Goal: Navigation & Orientation: Find specific page/section

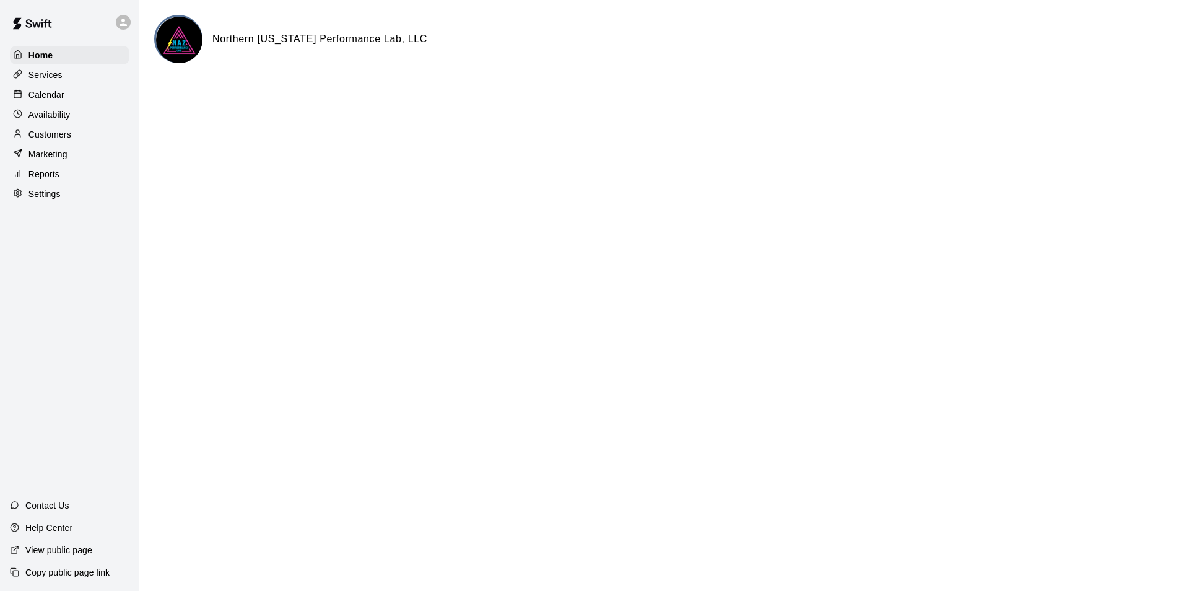
click at [45, 198] on p "Settings" at bounding box center [44, 194] width 32 height 12
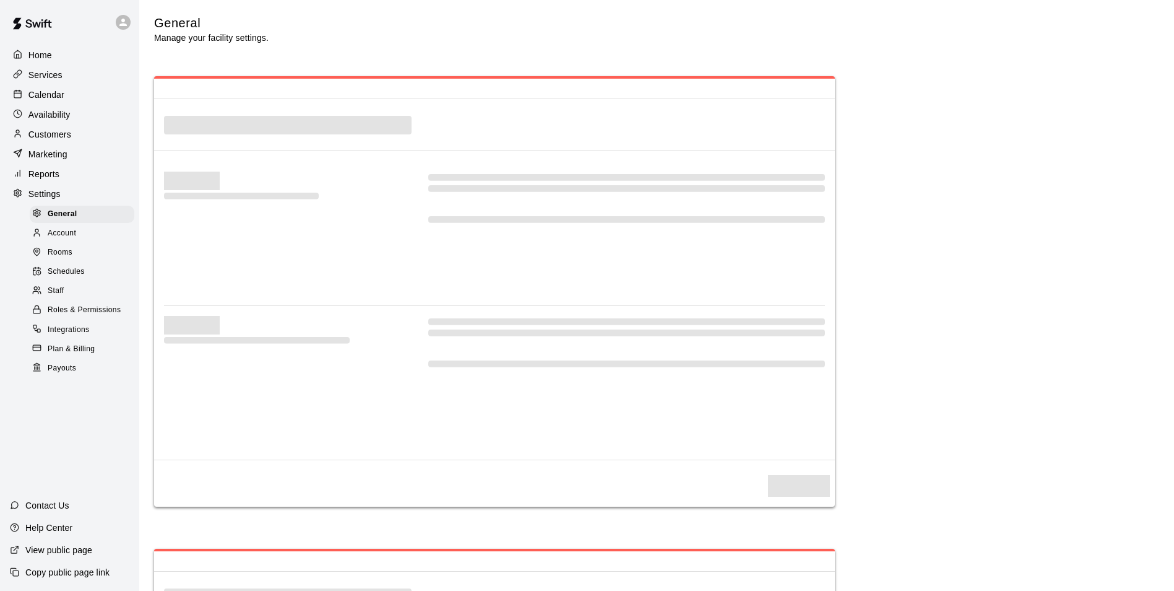
select select "**"
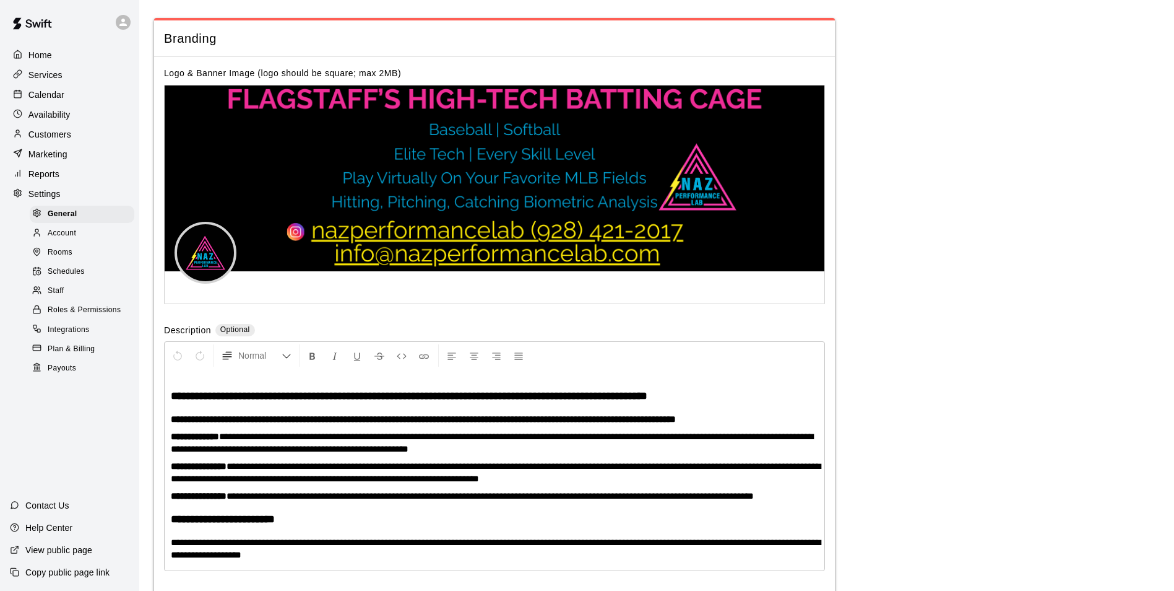
scroll to position [2663, 0]
click at [62, 240] on span "Account" at bounding box center [62, 233] width 28 height 12
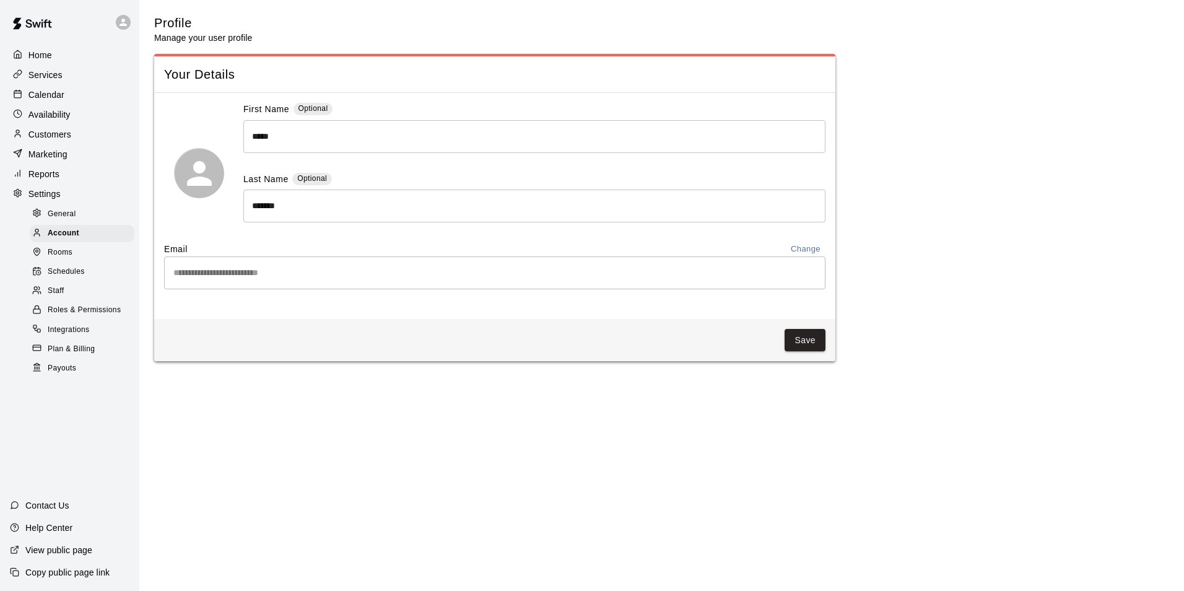
click at [67, 218] on span "General" at bounding box center [62, 214] width 28 height 12
select select "**"
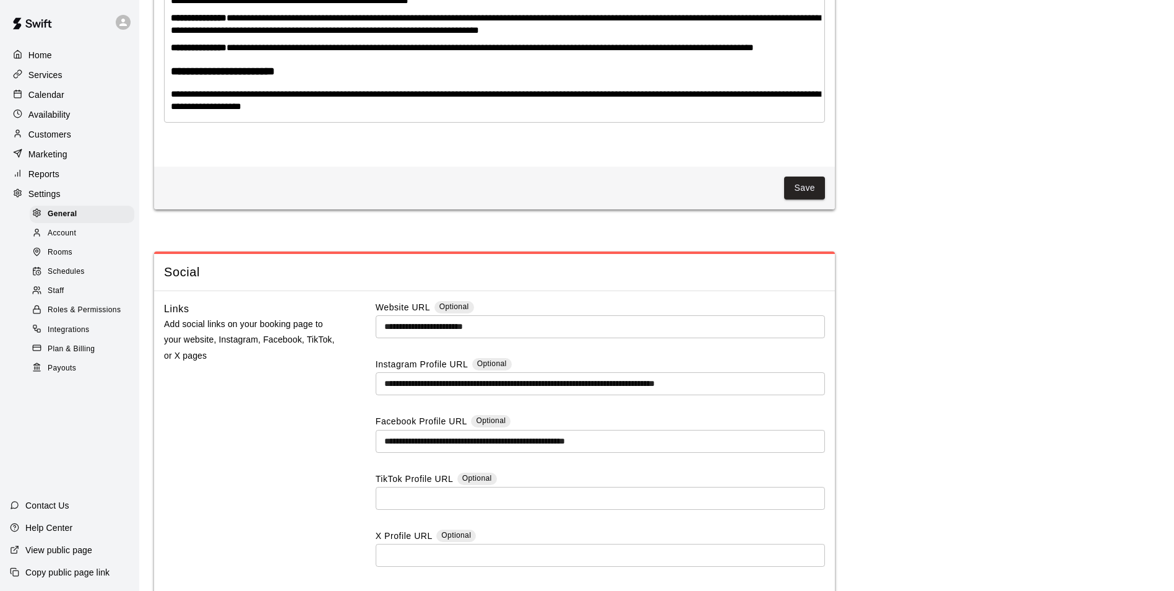
scroll to position [3209, 0]
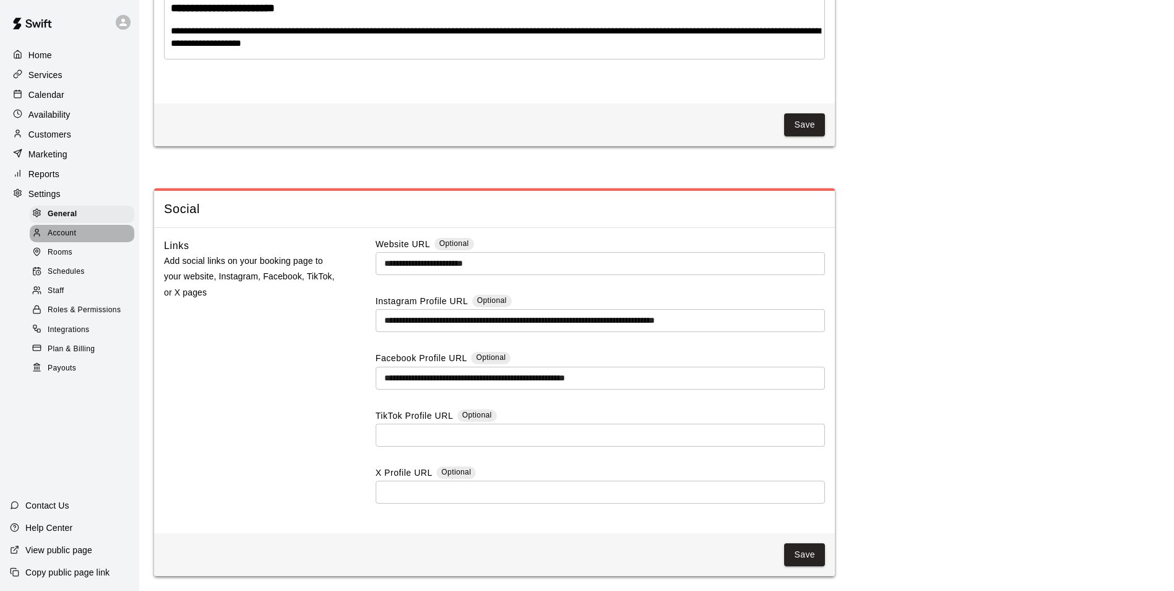
click at [63, 237] on span "Account" at bounding box center [62, 233] width 28 height 12
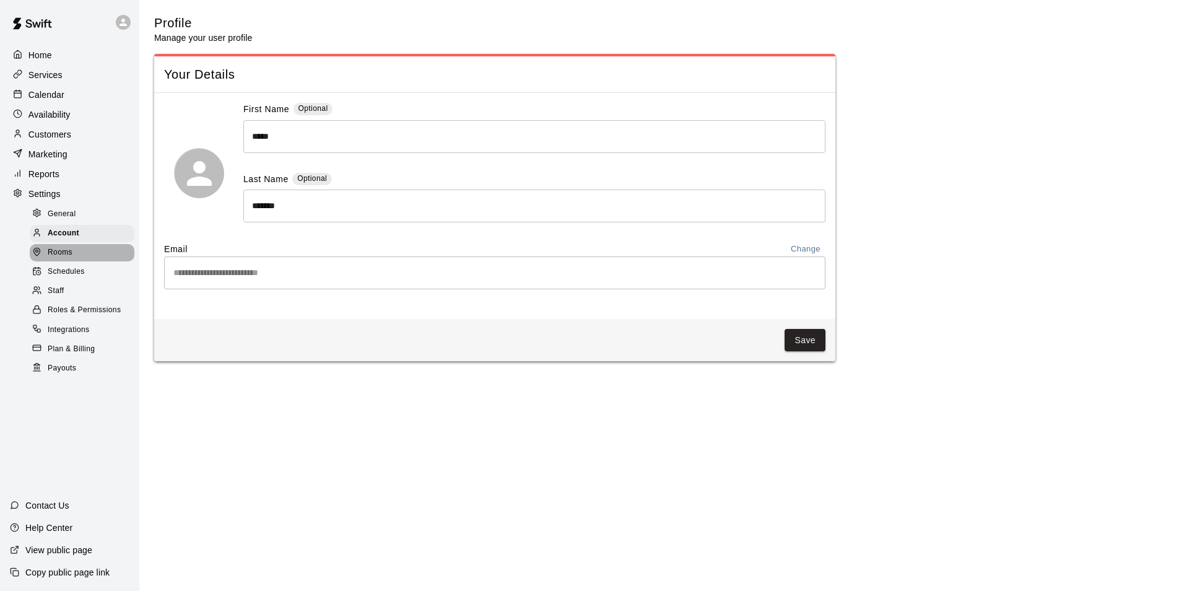
click at [62, 259] on span "Rooms" at bounding box center [60, 252] width 25 height 12
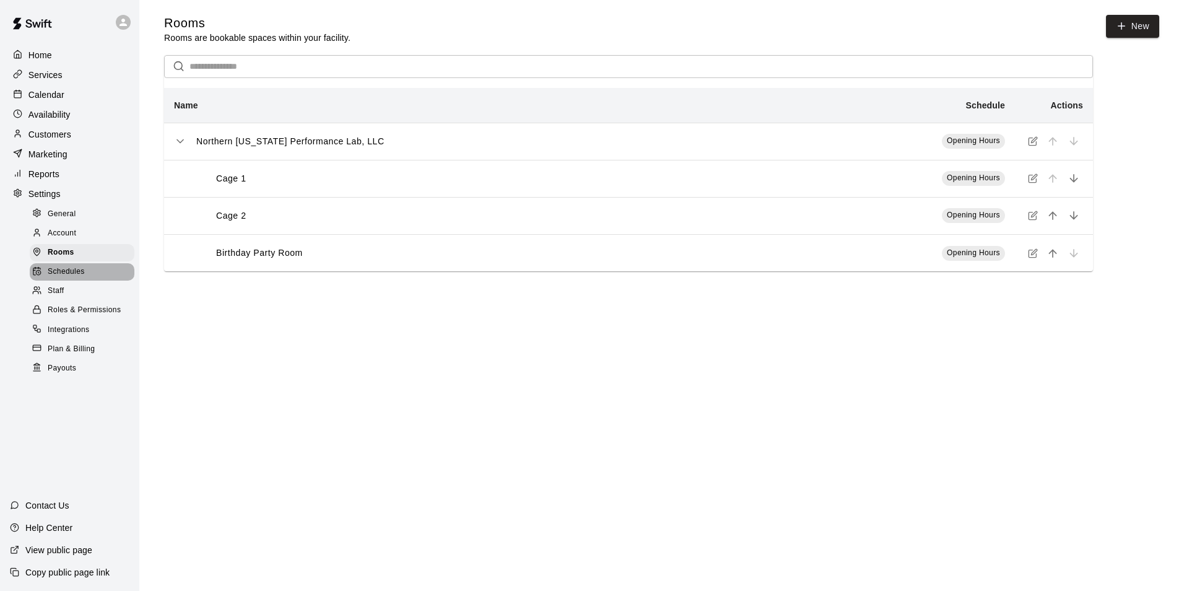
click at [63, 277] on span "Schedules" at bounding box center [66, 272] width 37 height 12
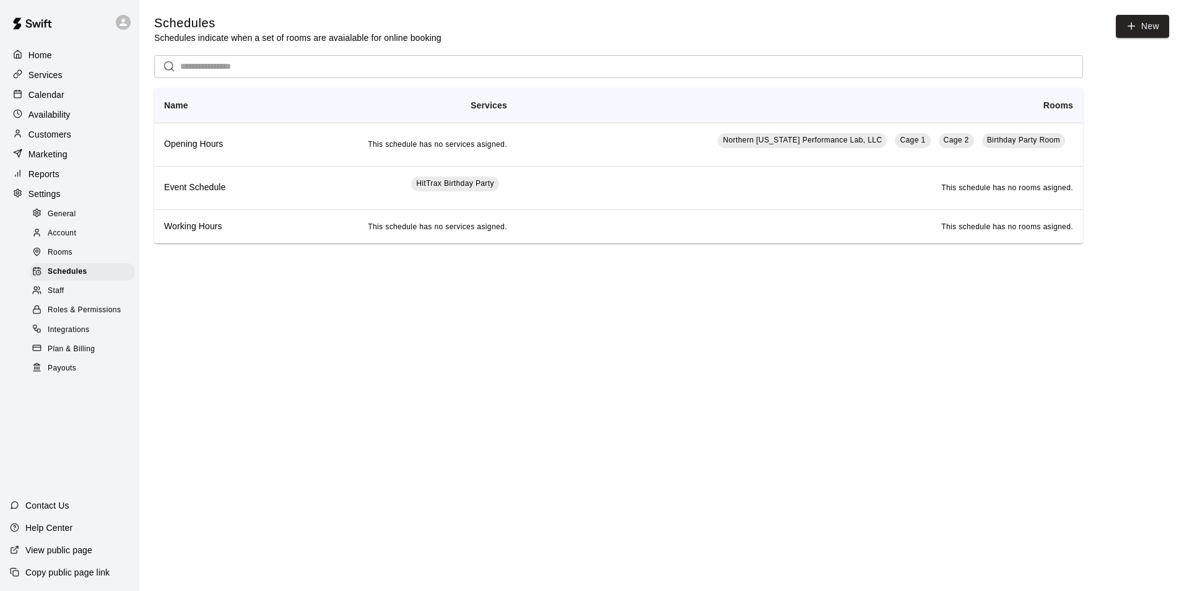
click at [59, 297] on span "Staff" at bounding box center [56, 291] width 16 height 12
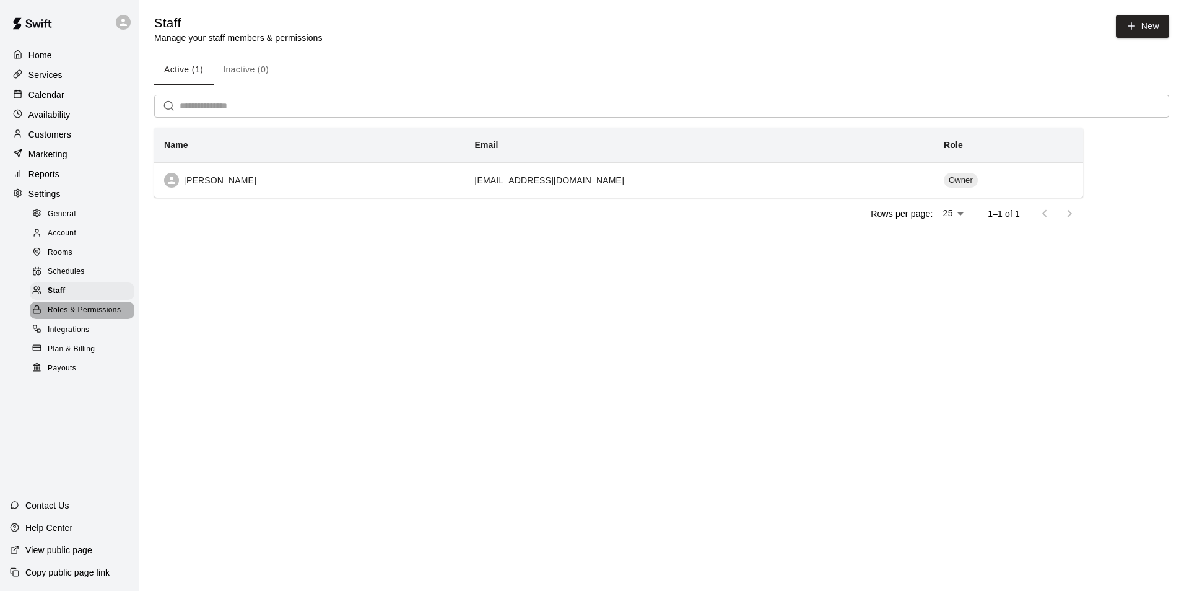
click at [69, 316] on span "Roles & Permissions" at bounding box center [84, 310] width 73 height 12
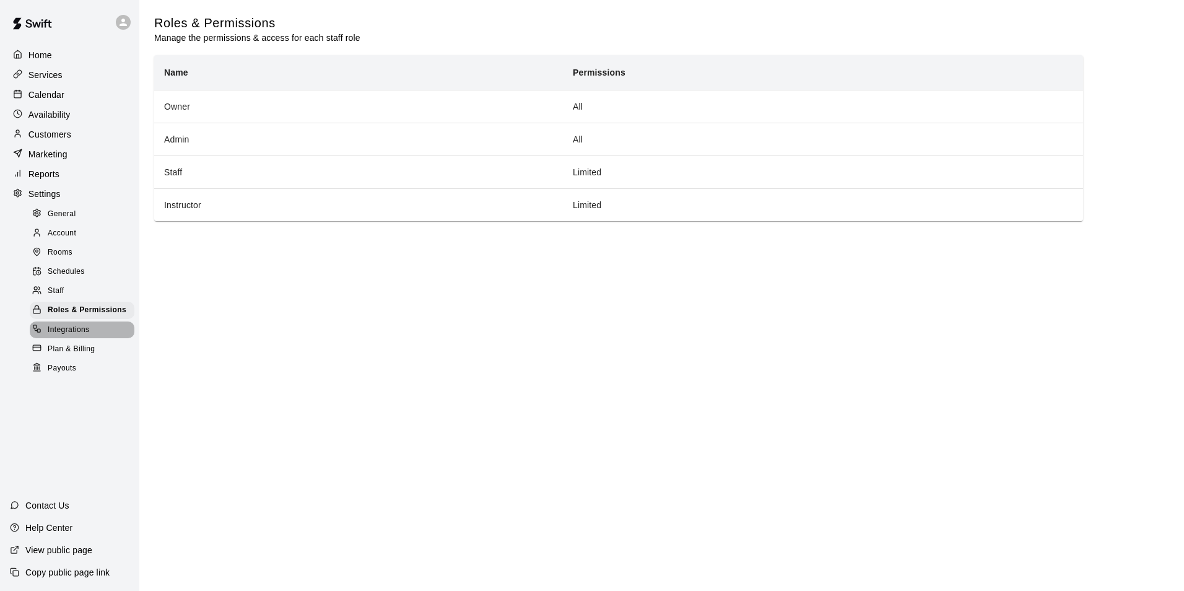
click at [64, 336] on span "Integrations" at bounding box center [69, 330] width 42 height 12
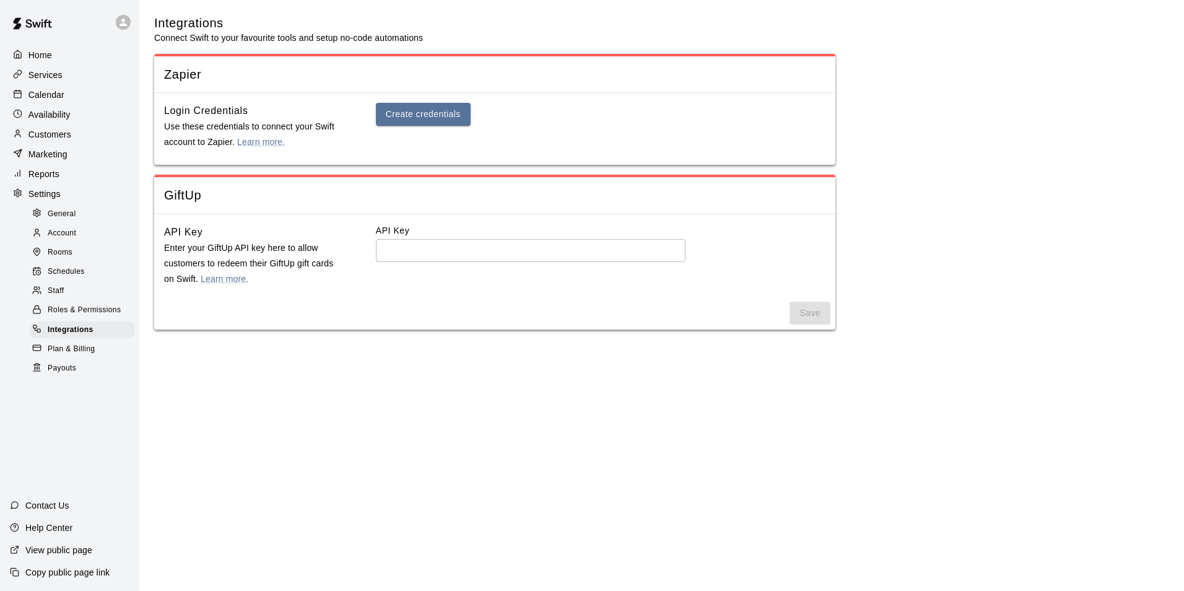
click at [64, 355] on span "Plan & Billing" at bounding box center [71, 349] width 47 height 12
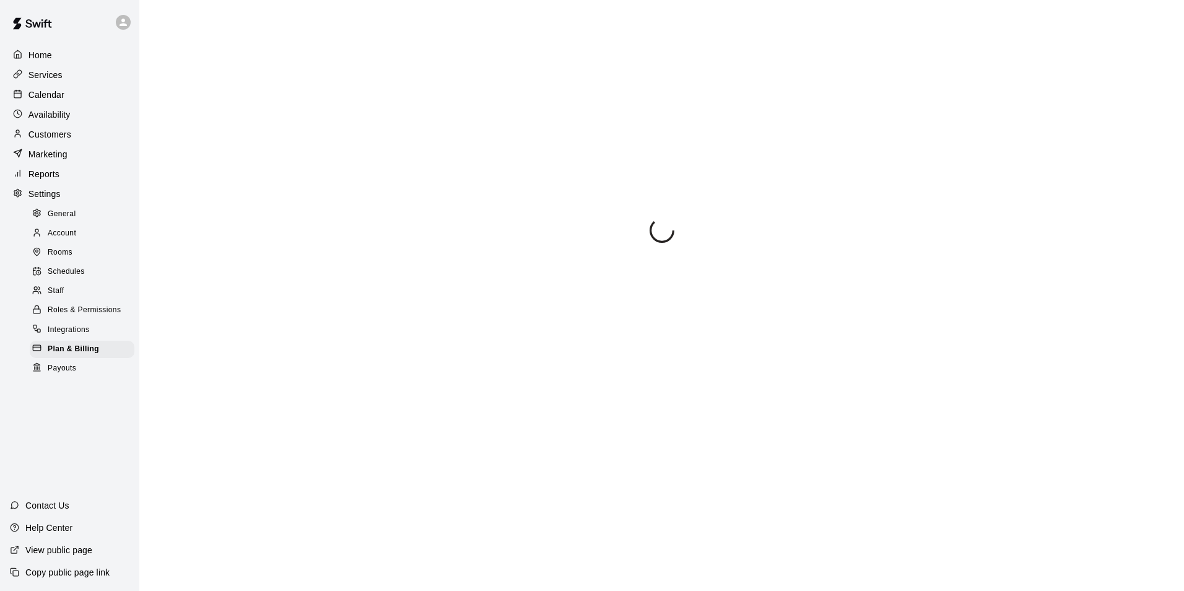
click at [48, 136] on p "Customers" at bounding box center [49, 134] width 43 height 12
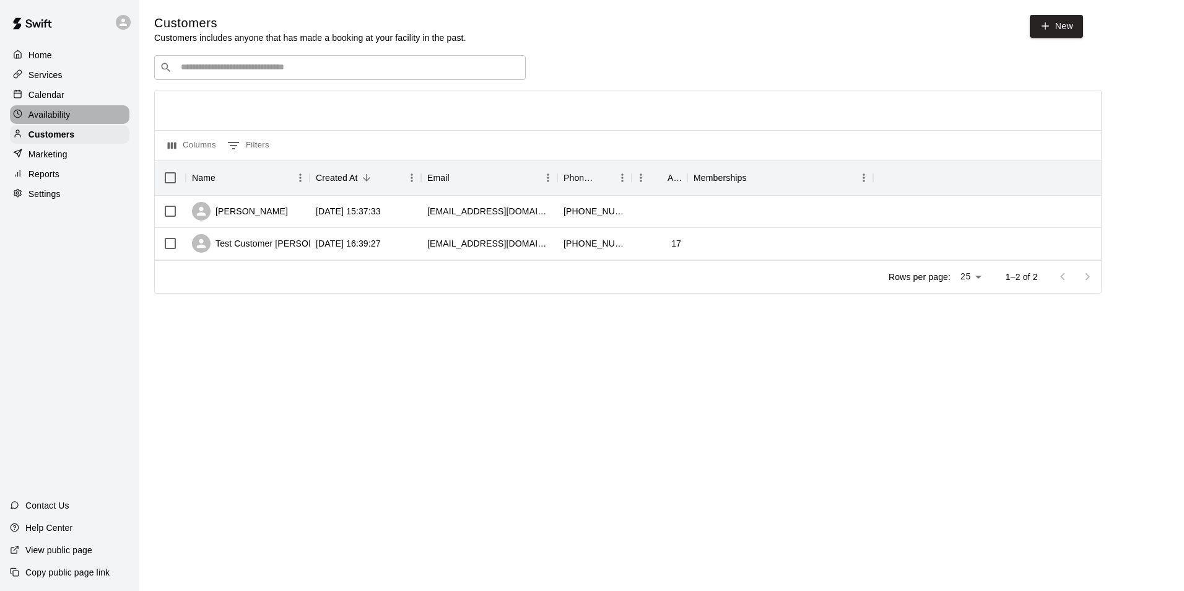
click at [56, 114] on p "Availability" at bounding box center [49, 114] width 42 height 12
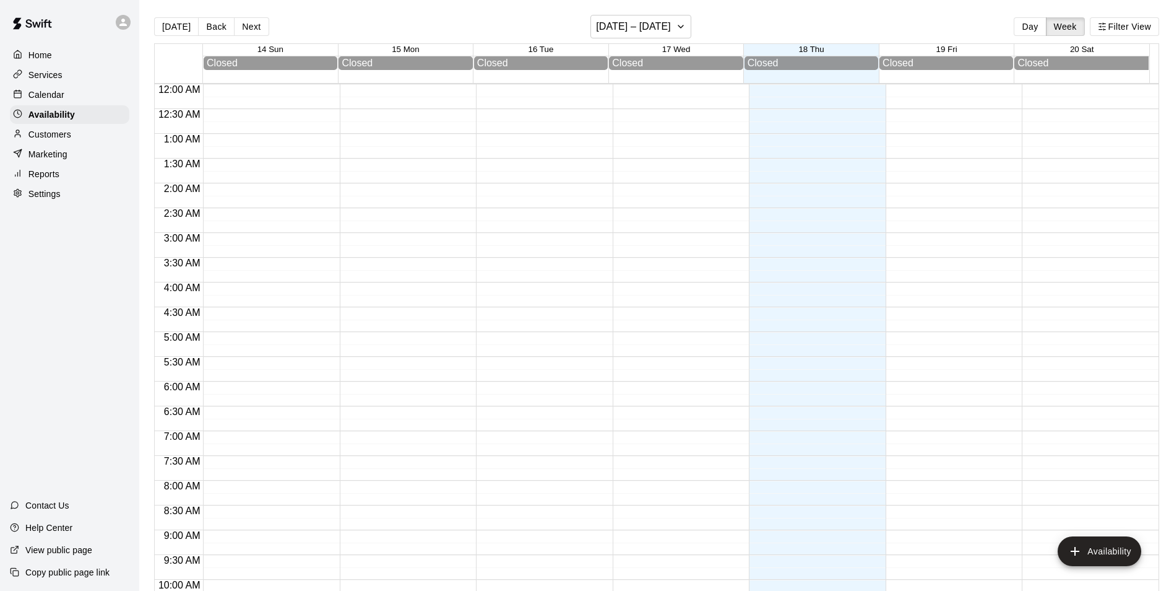
scroll to position [651, 0]
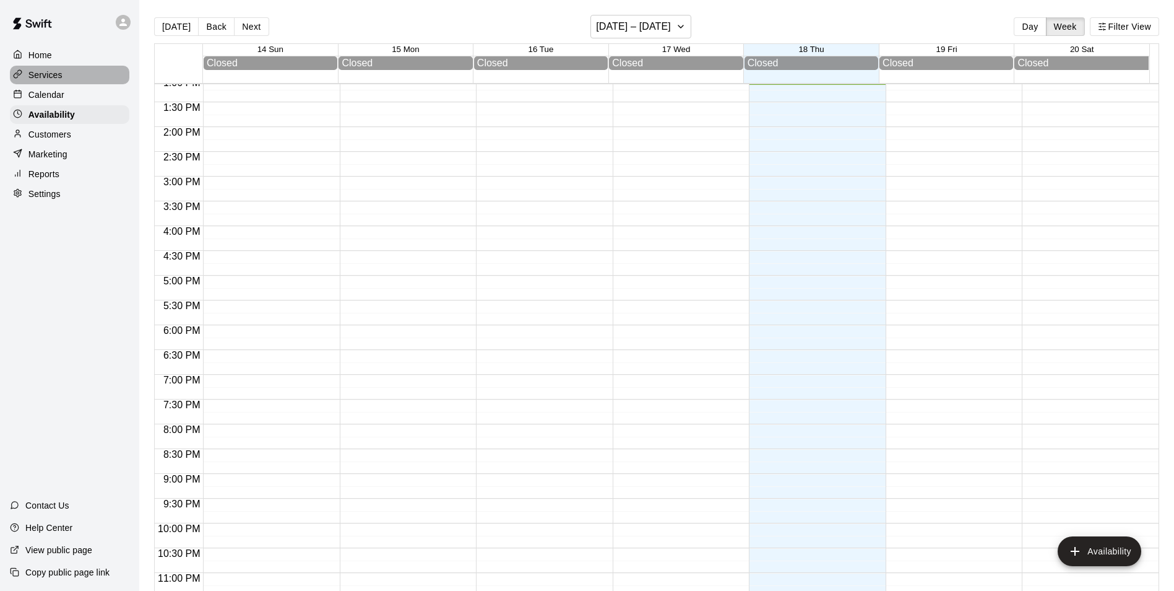
click at [50, 73] on p "Services" at bounding box center [45, 75] width 34 height 12
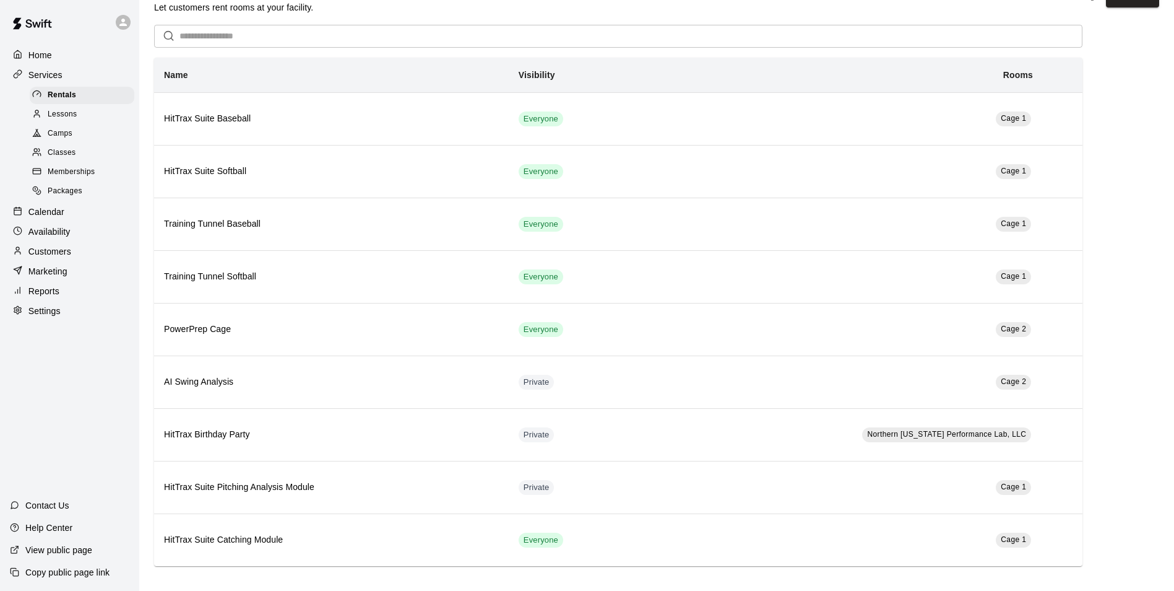
scroll to position [32, 0]
click at [52, 60] on p "Home" at bounding box center [40, 55] width 24 height 12
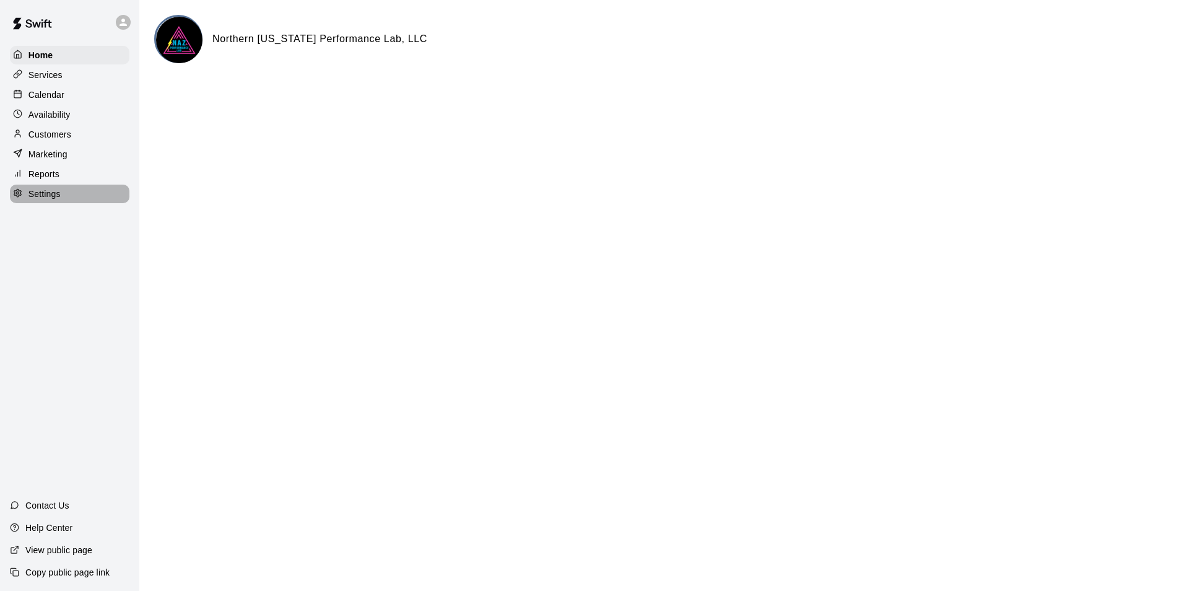
click at [42, 196] on p "Settings" at bounding box center [44, 194] width 32 height 12
select select "**"
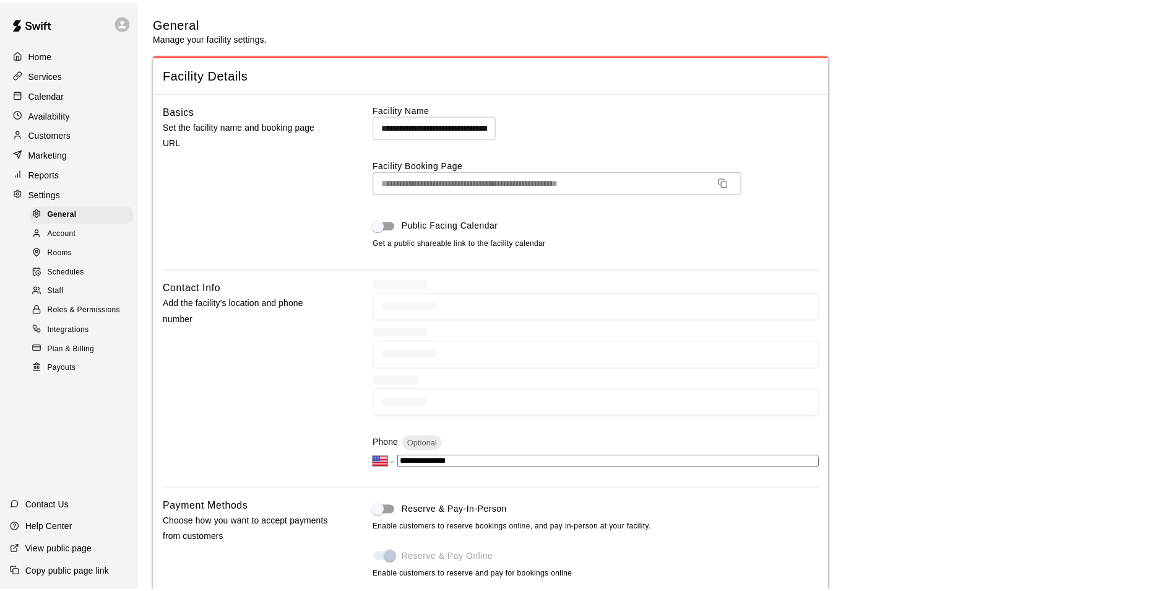
scroll to position [2663, 0]
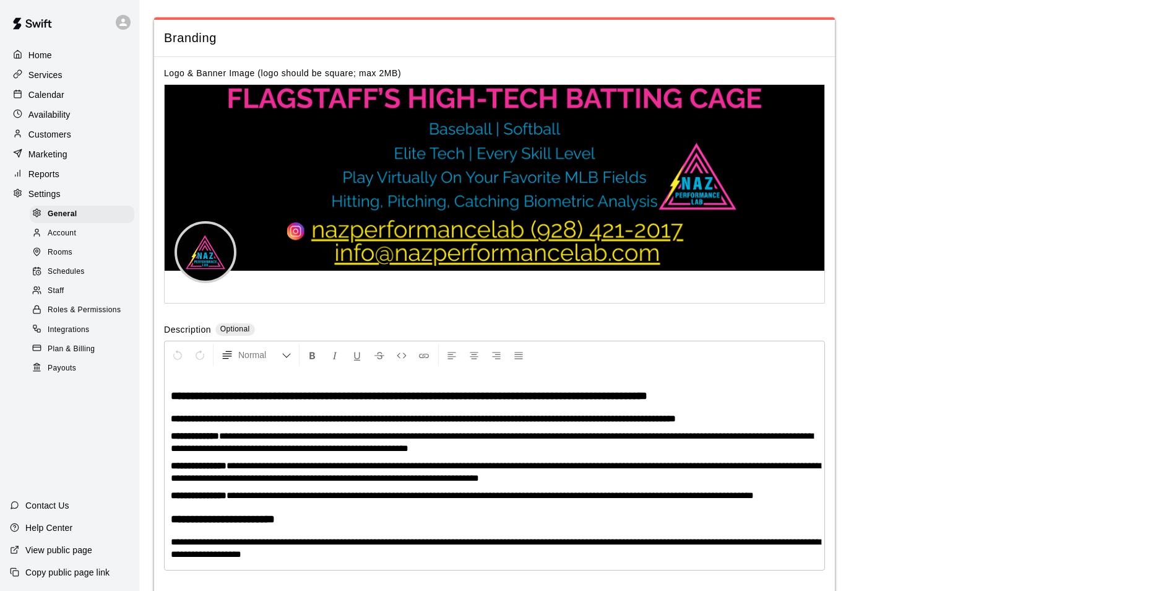
click at [53, 238] on span "Account" at bounding box center [62, 233] width 28 height 12
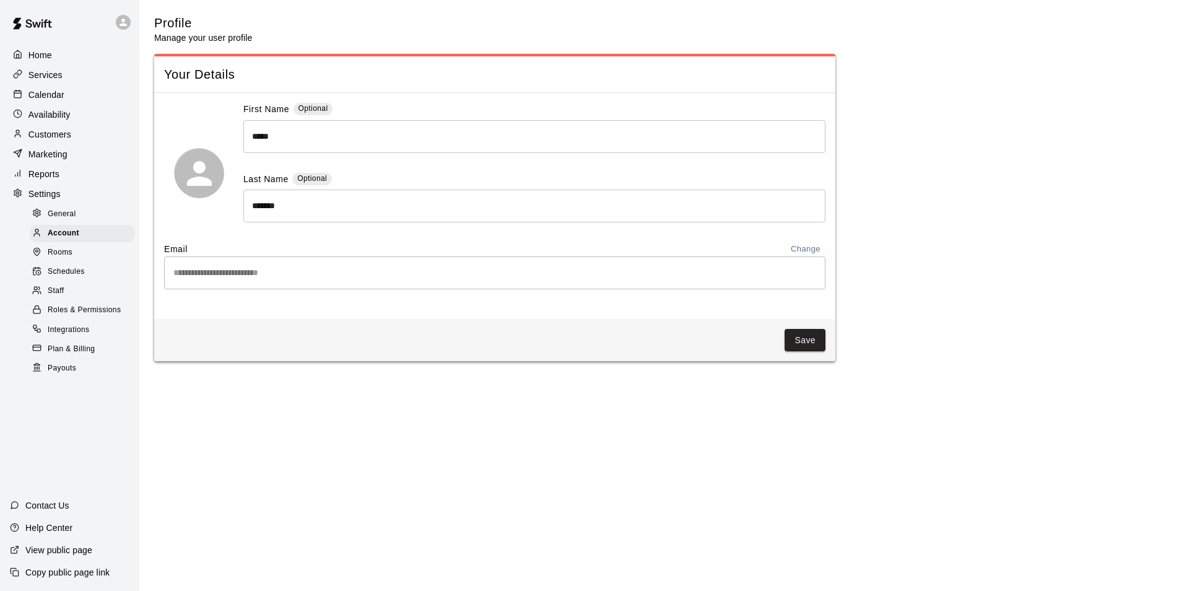
click at [57, 220] on span "General" at bounding box center [62, 214] width 28 height 12
select select "**"
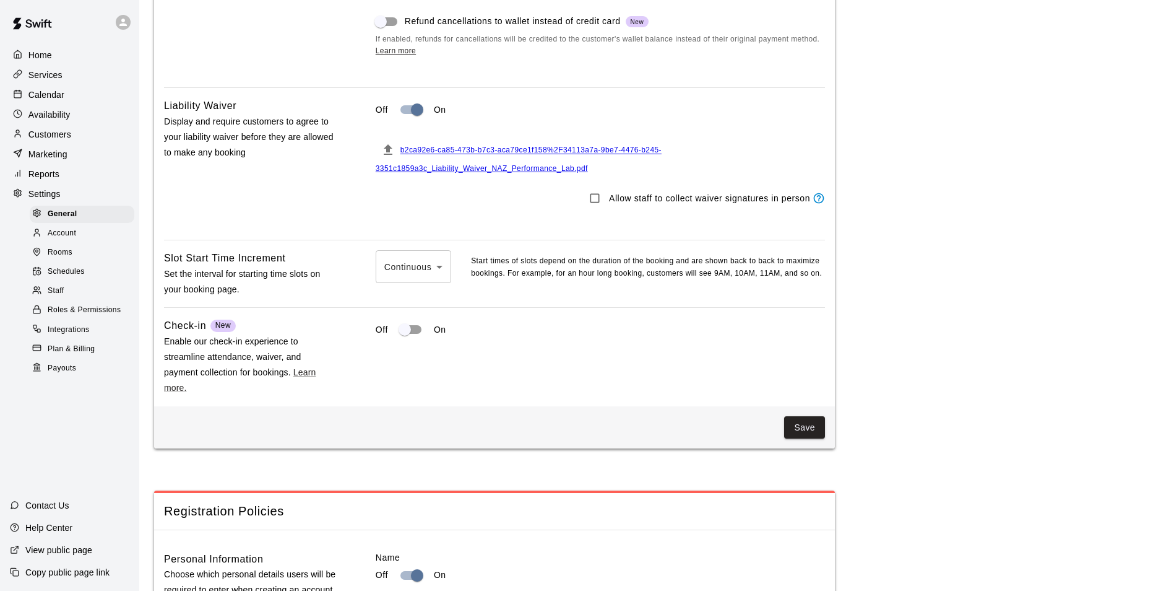
scroll to position [1115, 0]
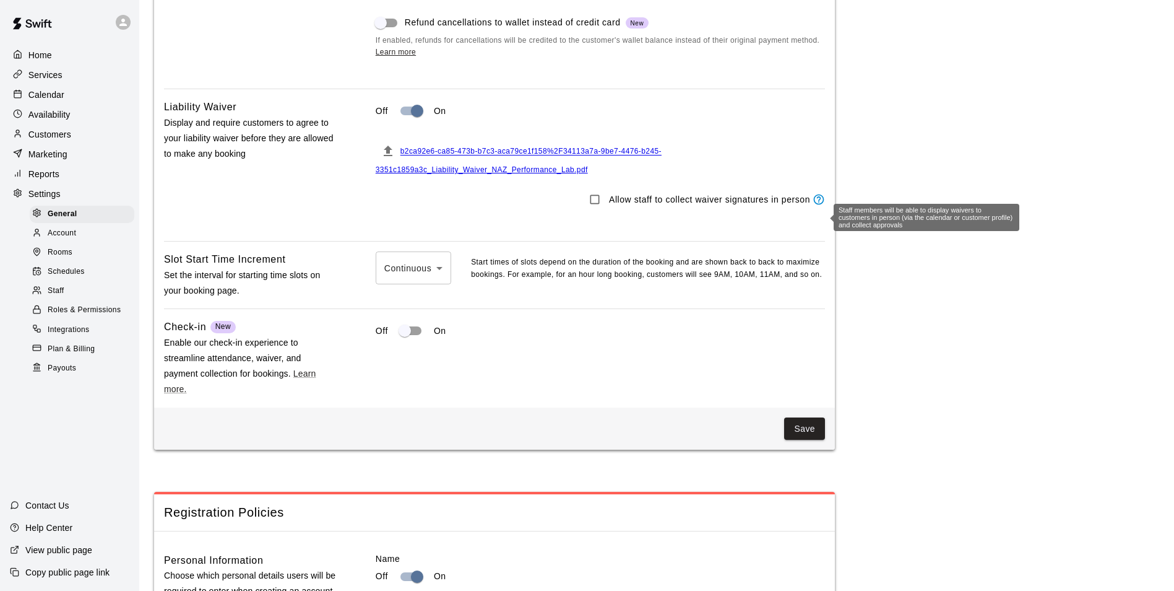
click at [821, 206] on icon "Staff members will be able to display waivers to customers in person (via the c…" at bounding box center [819, 199] width 12 height 12
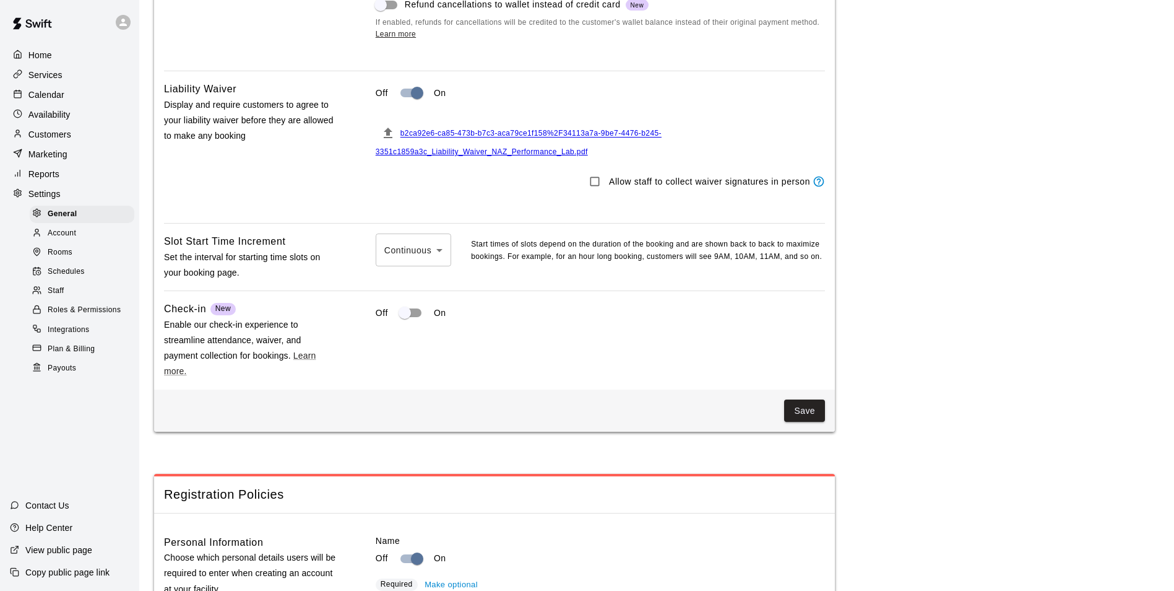
scroll to position [1177, 0]
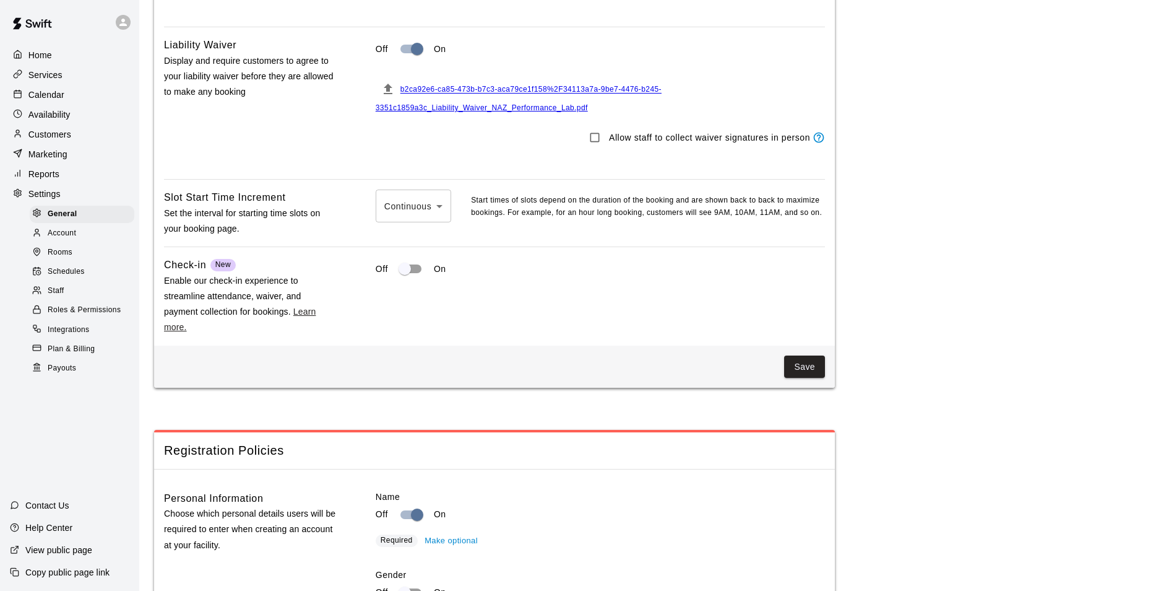
click at [303, 328] on link "Learn more." at bounding box center [240, 318] width 152 height 25
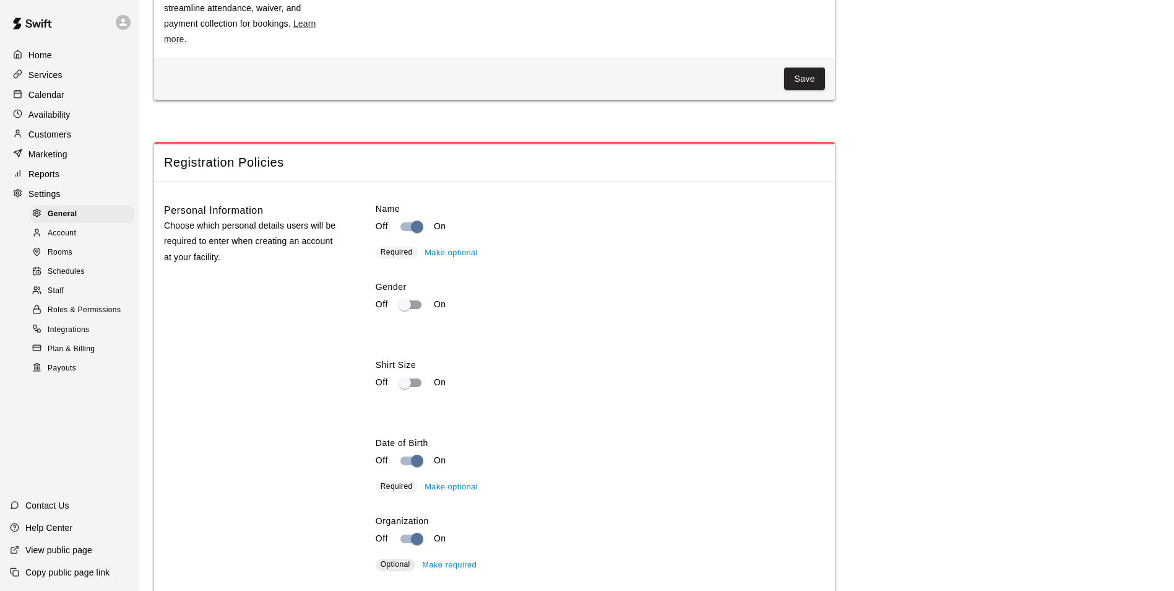
scroll to position [1487, 0]
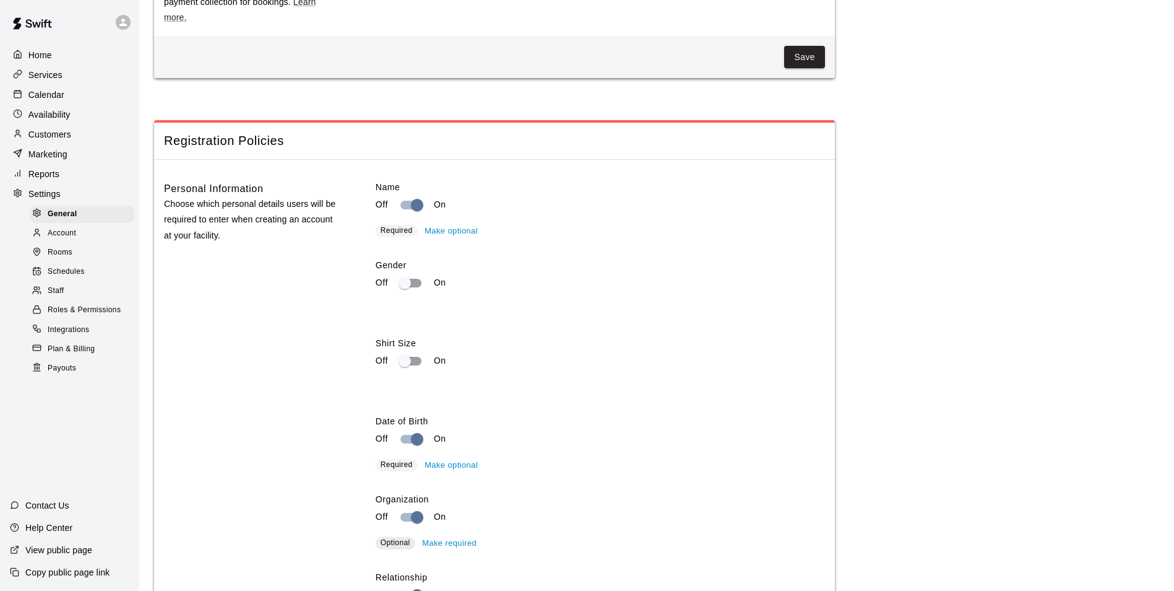
click at [69, 571] on p "Copy public page link" at bounding box center [67, 572] width 84 height 12
click at [67, 552] on p "View public page" at bounding box center [58, 549] width 67 height 12
click at [53, 137] on p "Customers" at bounding box center [49, 134] width 43 height 12
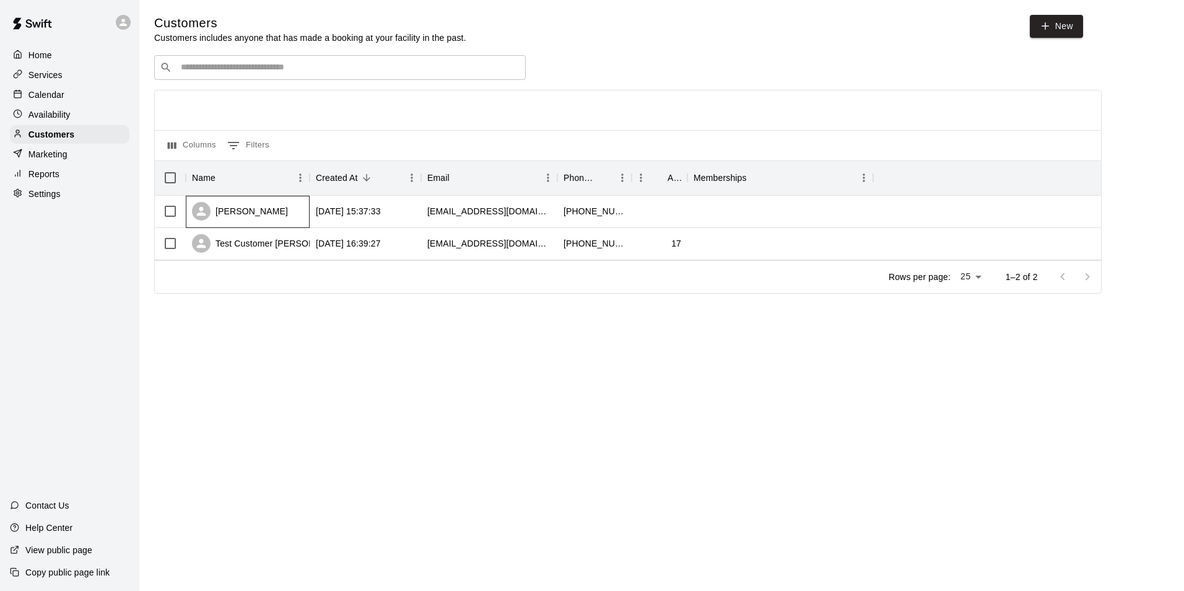
click at [305, 213] on div "[PERSON_NAME]" at bounding box center [248, 212] width 124 height 32
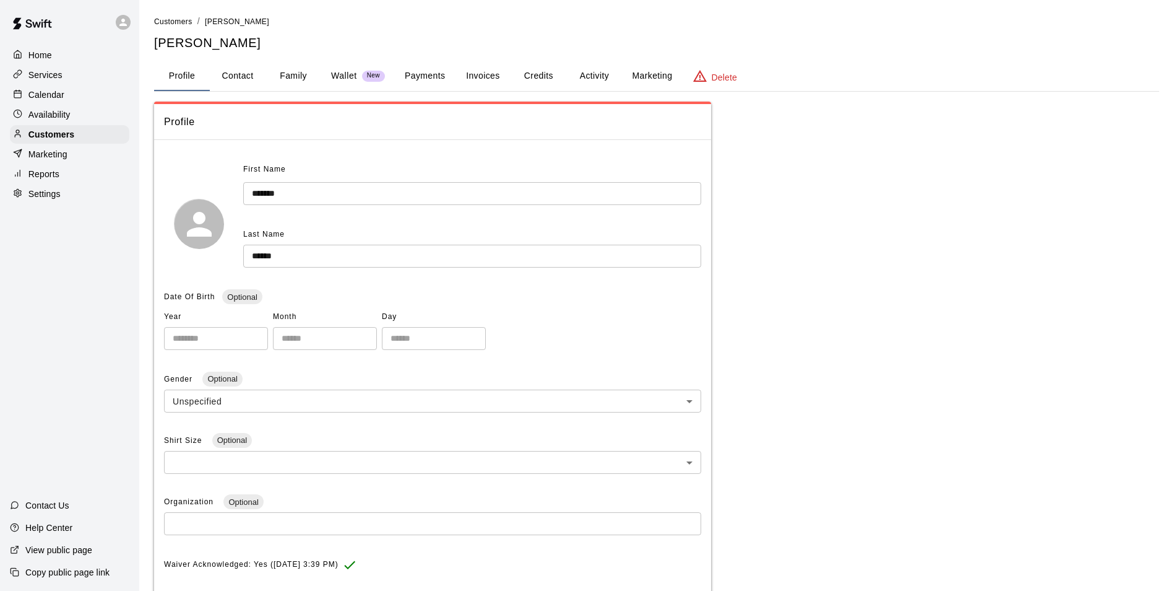
click at [540, 76] on button "Credits" at bounding box center [539, 76] width 56 height 30
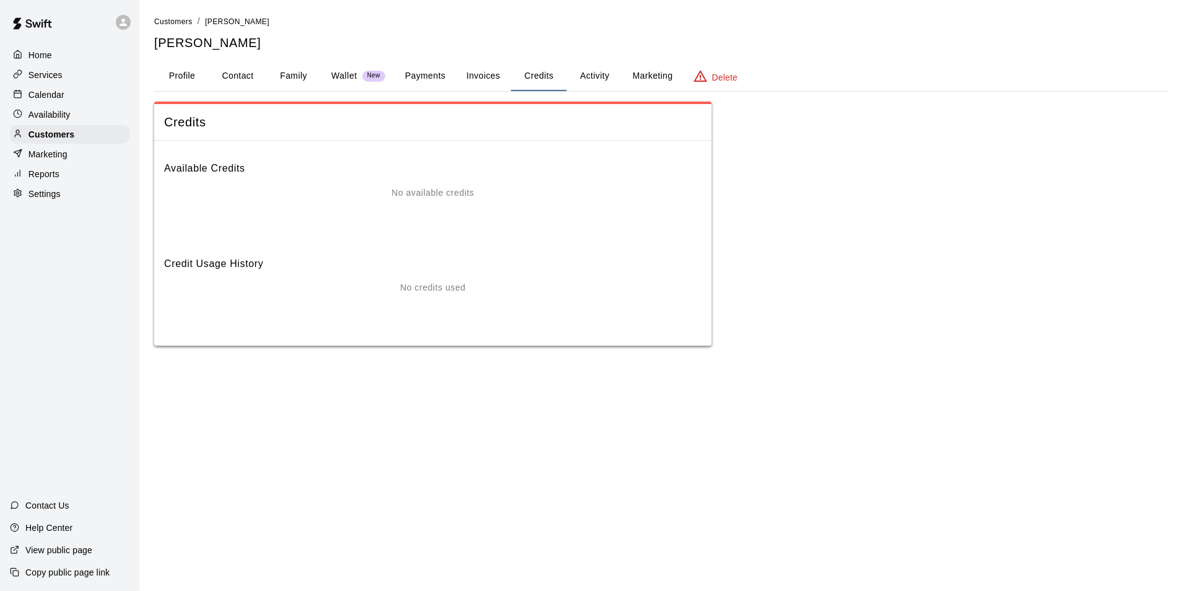
click at [610, 72] on button "Activity" at bounding box center [594, 76] width 56 height 30
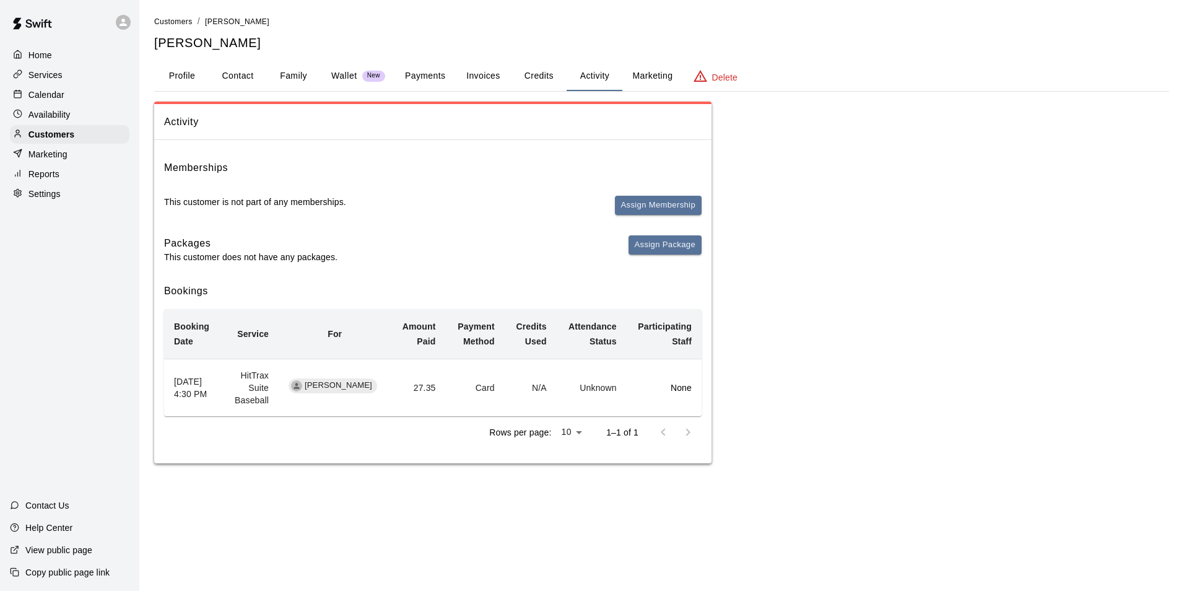
click at [48, 50] on p "Home" at bounding box center [40, 55] width 24 height 12
